Goal: Task Accomplishment & Management: Manage account settings

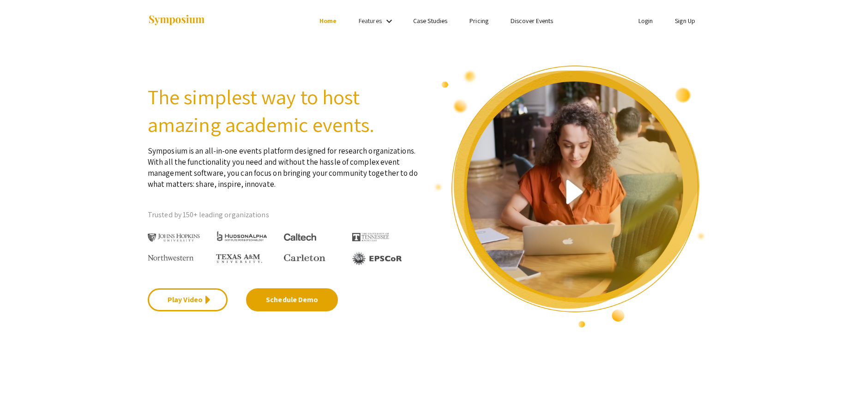
click at [644, 19] on link "Login" at bounding box center [645, 21] width 15 height 8
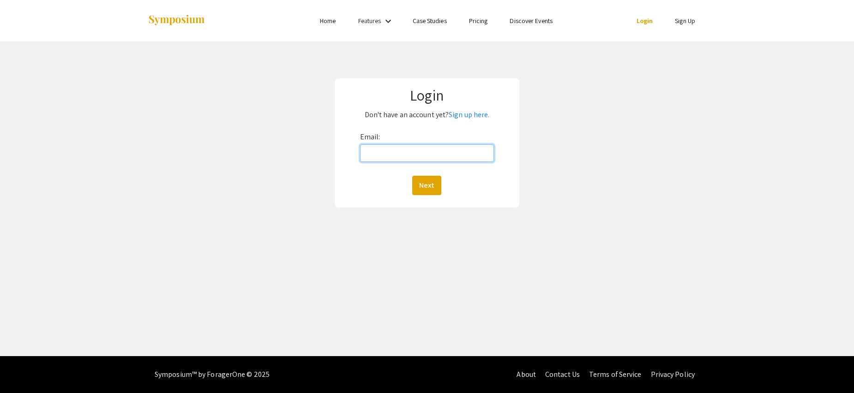
click at [401, 156] on input "Email:" at bounding box center [427, 153] width 134 height 18
type input "[DOMAIN_NAME][EMAIL_ADDRESS][DOMAIN_NAME]"
click at [428, 186] on button "Next" at bounding box center [426, 185] width 29 height 19
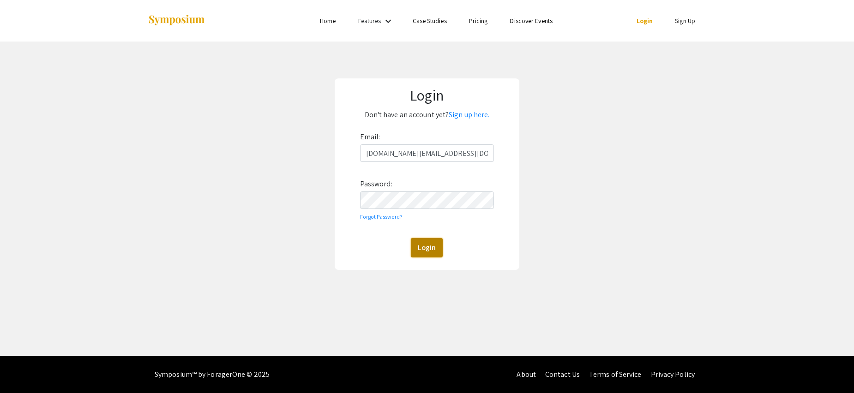
click at [437, 248] on button "Login" at bounding box center [427, 247] width 32 height 19
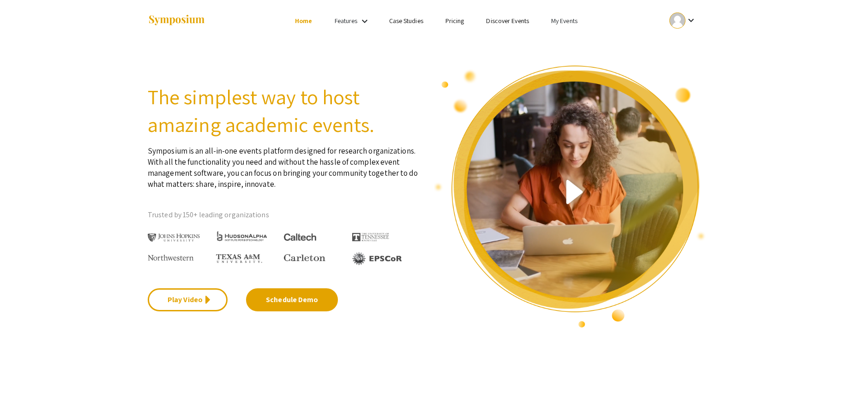
click at [567, 24] on link "My Events" at bounding box center [564, 21] width 26 height 8
click at [567, 43] on button "Events I've organized" at bounding box center [578, 41] width 79 height 22
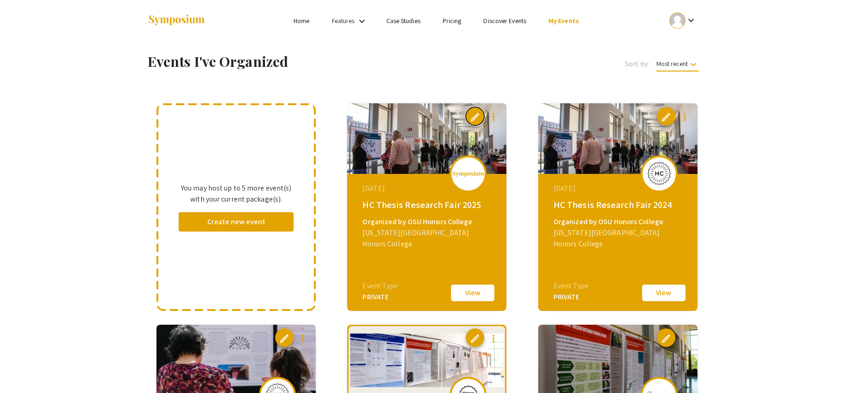
click at [474, 116] on span "edit" at bounding box center [474, 117] width 11 height 11
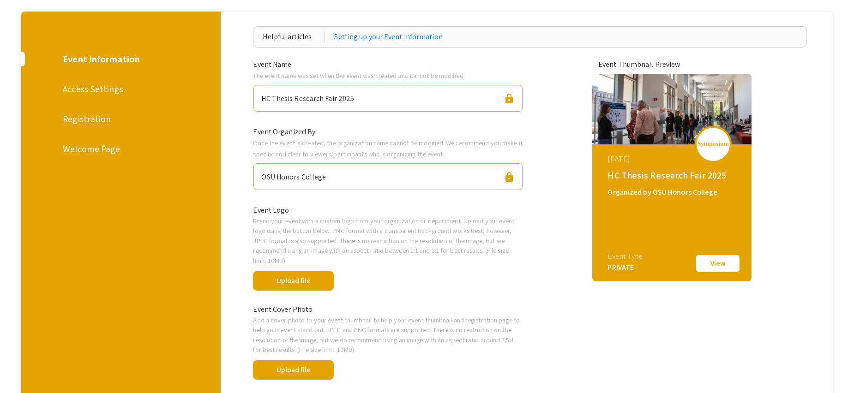
scroll to position [47, 0]
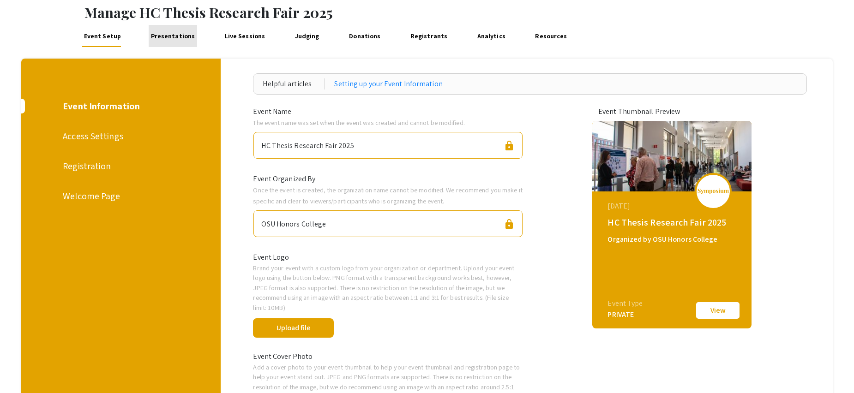
click at [171, 37] on link "Presentations" at bounding box center [173, 36] width 48 height 22
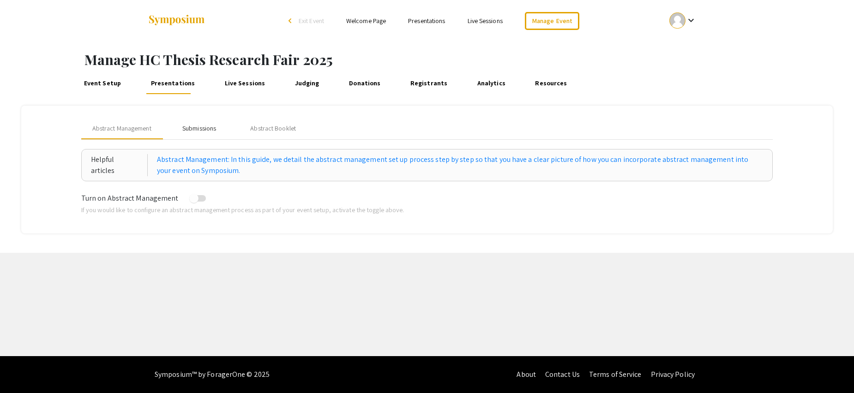
click at [193, 131] on div "Submissions" at bounding box center [199, 129] width 34 height 10
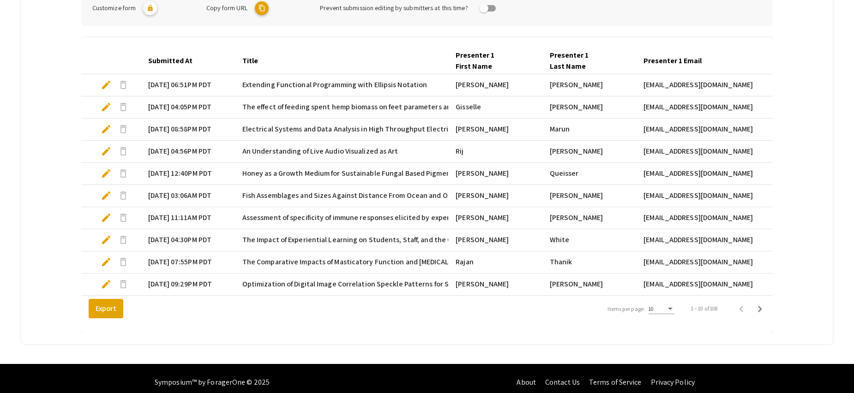
scroll to position [250, 0]
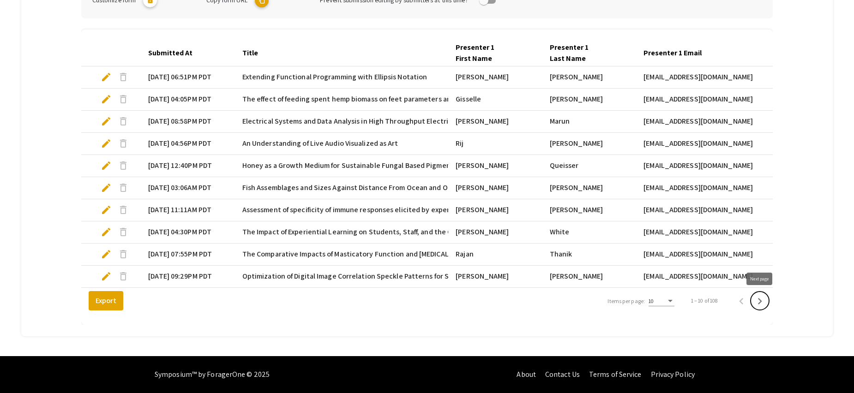
click at [759, 300] on icon "Next page" at bounding box center [759, 301] width 13 height 13
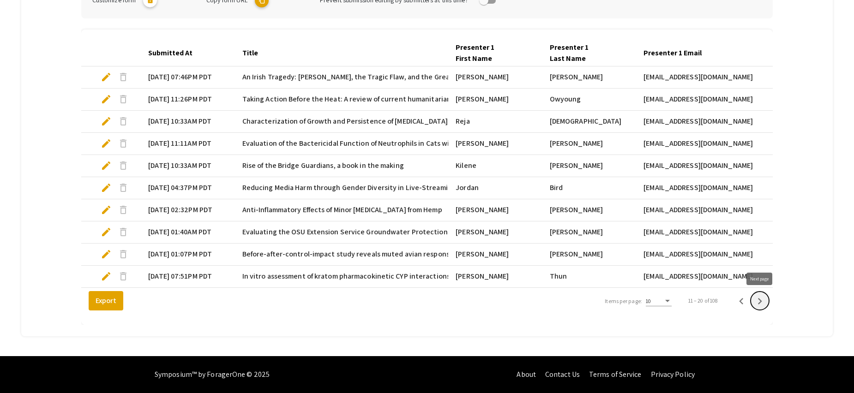
click at [761, 301] on icon "Next page" at bounding box center [760, 301] width 4 height 6
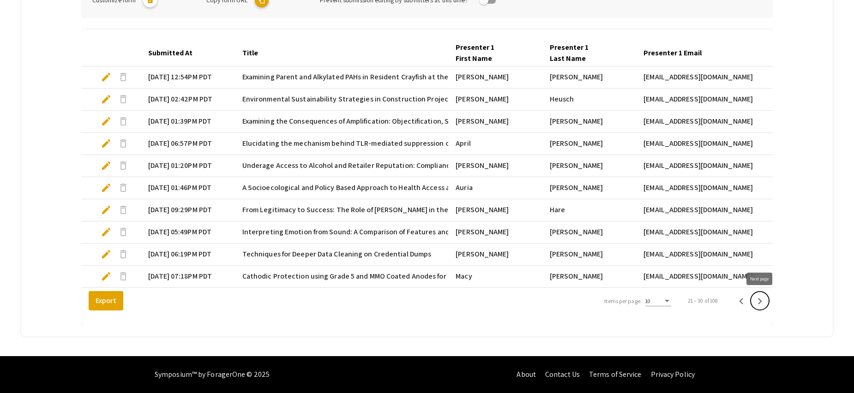
click at [754, 300] on icon "Next page" at bounding box center [759, 301] width 13 height 13
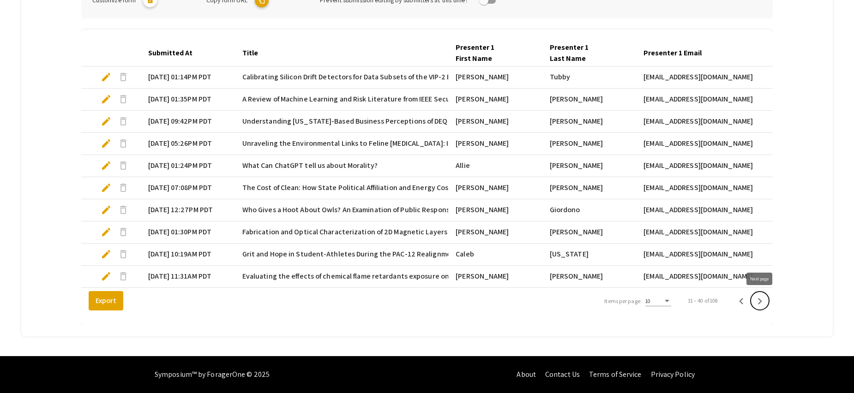
click at [761, 304] on icon "Next page" at bounding box center [759, 301] width 13 height 13
click at [761, 303] on icon "Next page" at bounding box center [759, 301] width 13 height 13
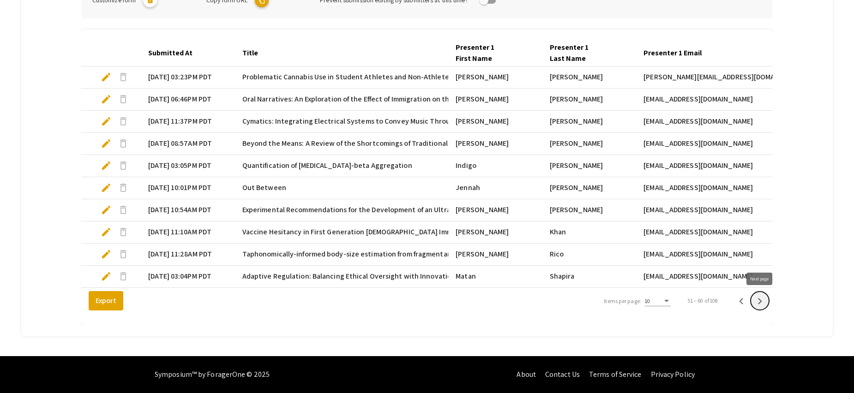
click at [761, 303] on icon "Next page" at bounding box center [759, 301] width 13 height 13
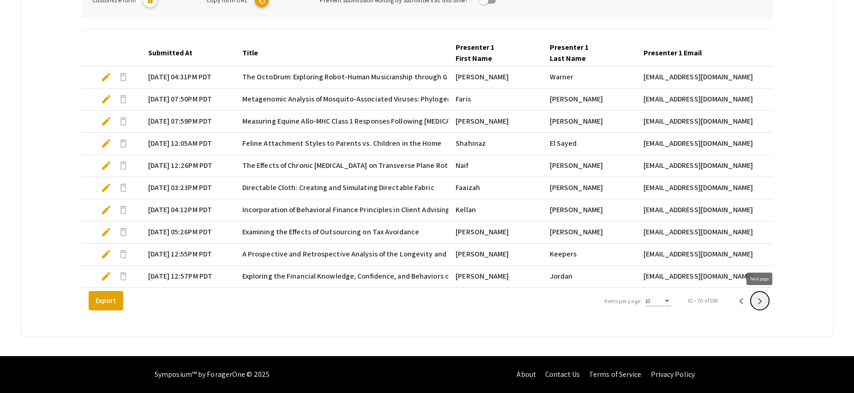
click at [761, 301] on icon "Next page" at bounding box center [760, 301] width 4 height 6
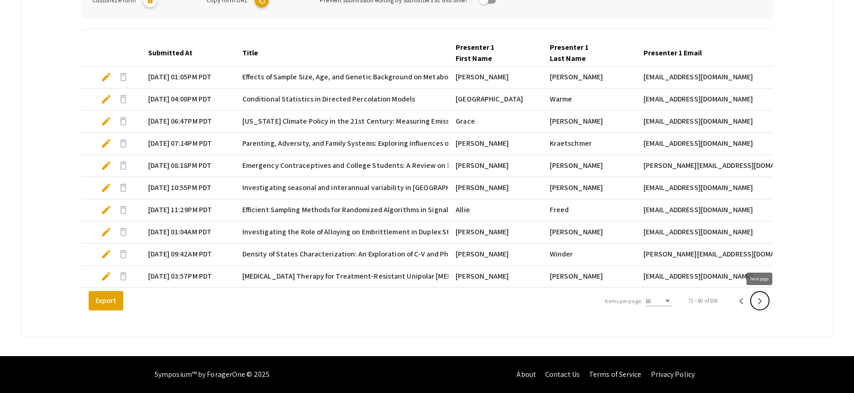
click at [758, 303] on icon "Next page" at bounding box center [759, 301] width 13 height 13
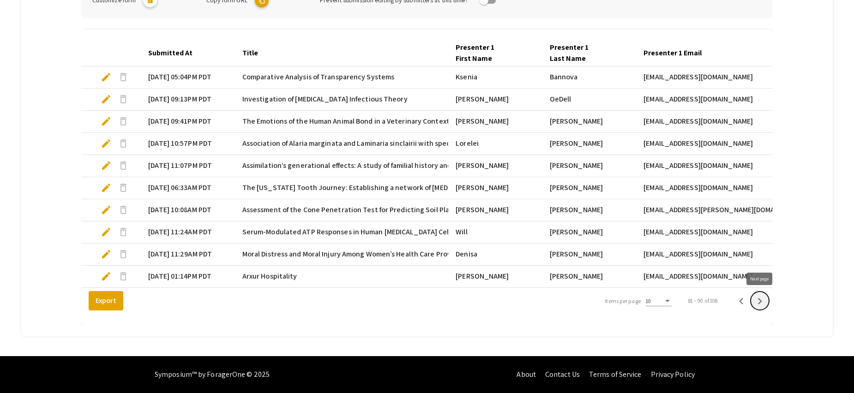
click at [759, 303] on icon "Next page" at bounding box center [760, 301] width 4 height 6
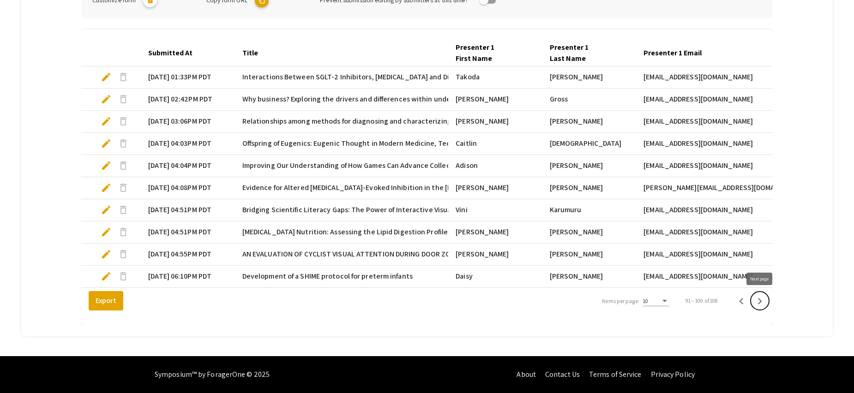
click at [758, 300] on icon "Next page" at bounding box center [759, 301] width 13 height 13
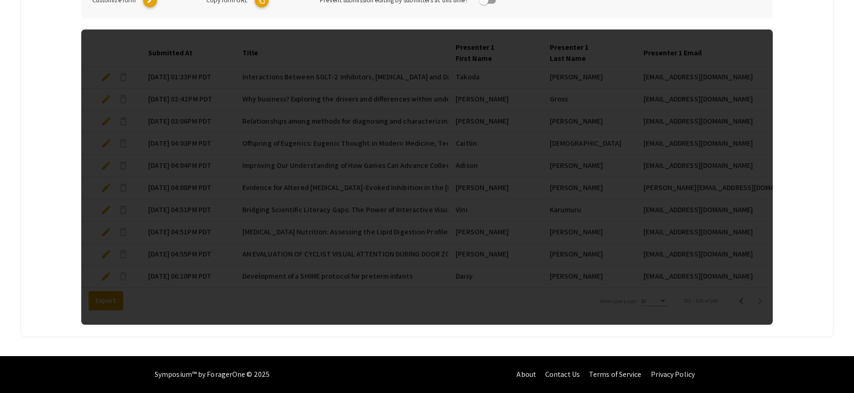
scroll to position [205, 0]
